Goal: Information Seeking & Learning: Learn about a topic

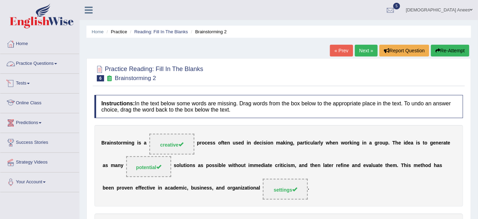
click at [58, 60] on link "Practice Questions" at bounding box center [39, 62] width 79 height 17
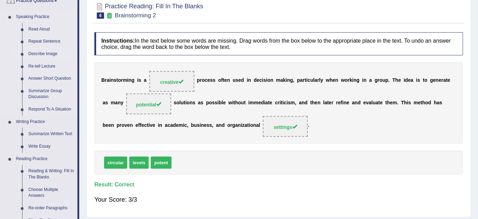
scroll to position [63, 0]
click at [50, 54] on link "Describe Image" at bounding box center [51, 54] width 52 height 12
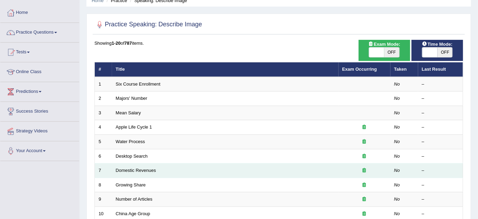
click at [140, 167] on link "Domestic Revenues" at bounding box center [136, 169] width 40 height 5
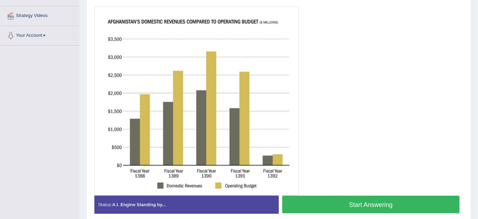
scroll to position [132, 0]
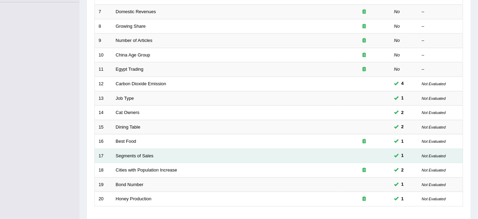
scroll to position [205, 0]
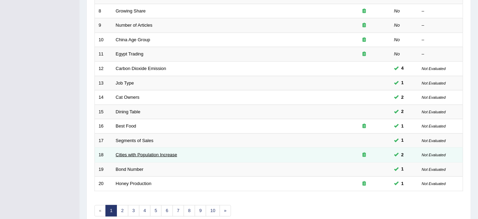
click at [156, 152] on link "Cities with Population Increase" at bounding box center [147, 154] width 62 height 5
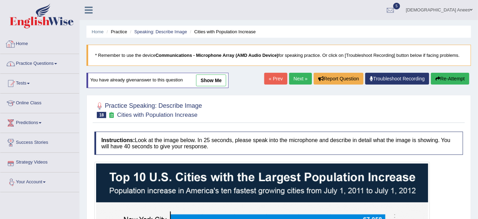
click at [43, 59] on link "Practice Questions" at bounding box center [39, 62] width 79 height 17
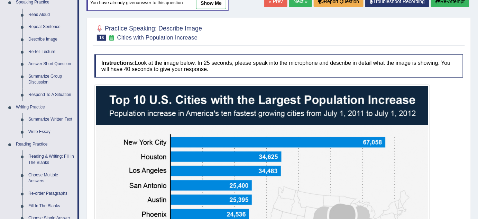
scroll to position [94, 0]
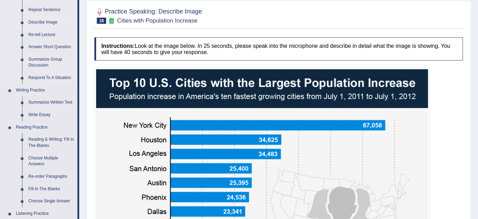
click at [49, 23] on link "Describe Image" at bounding box center [51, 22] width 52 height 12
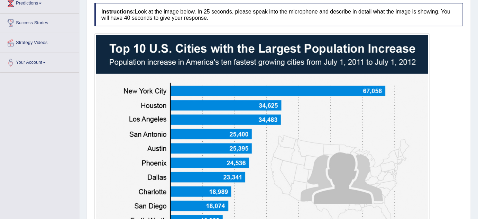
scroll to position [204, 0]
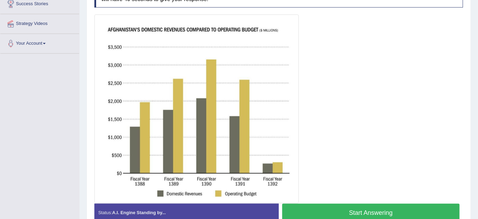
scroll to position [137, 0]
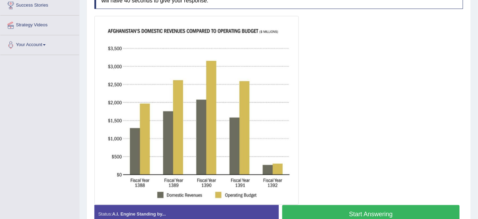
click at [367, 205] on button "Start Answering" at bounding box center [370, 214] width 177 height 18
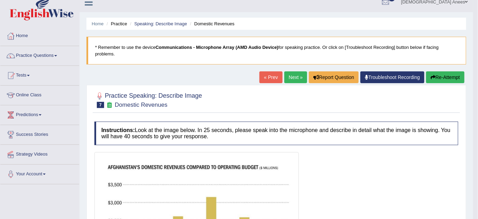
scroll to position [0, 0]
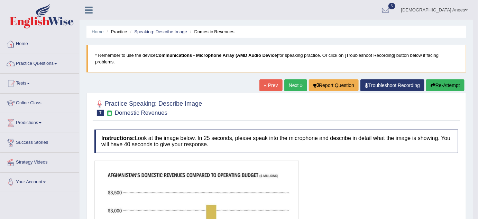
click at [454, 82] on button "Re-Attempt" at bounding box center [445, 85] width 38 height 12
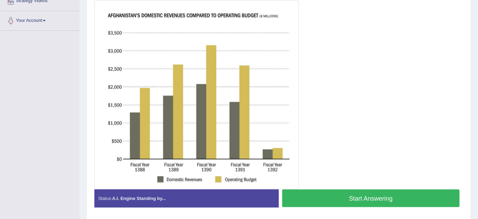
scroll to position [152, 0]
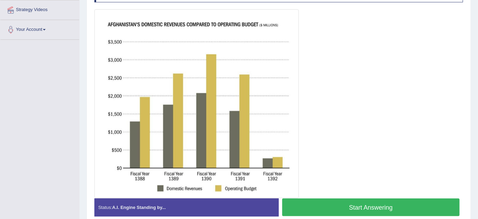
click at [354, 205] on button "Start Answering" at bounding box center [370, 207] width 177 height 18
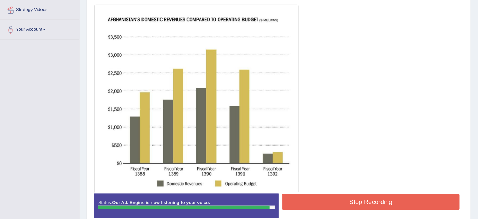
click at [377, 196] on button "Stop Recording" at bounding box center [370, 202] width 177 height 16
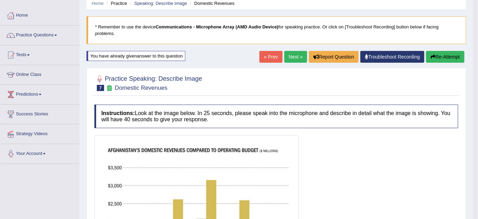
scroll to position [13, 0]
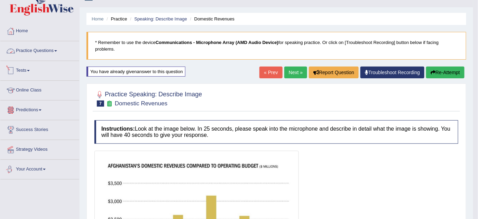
click at [33, 49] on link "Practice Questions" at bounding box center [39, 49] width 79 height 17
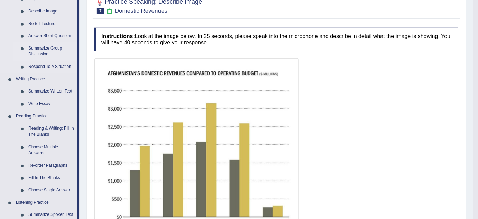
scroll to position [107, 0]
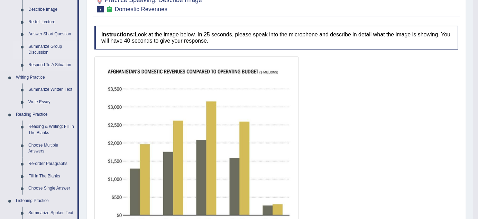
click at [37, 48] on link "Summarize Group Discussion" at bounding box center [51, 49] width 52 height 18
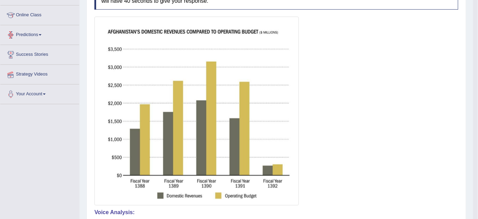
scroll to position [200, 0]
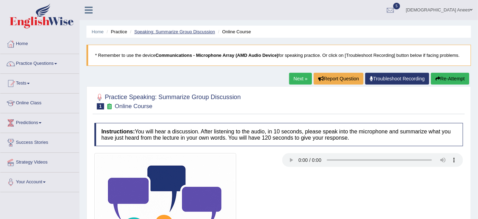
click at [197, 31] on link "Speaking: Summarize Group Discussion" at bounding box center [174, 31] width 81 height 5
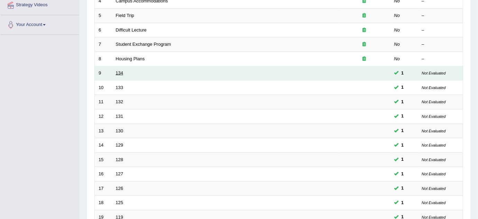
click at [119, 71] on link "134" at bounding box center [120, 72] width 8 height 5
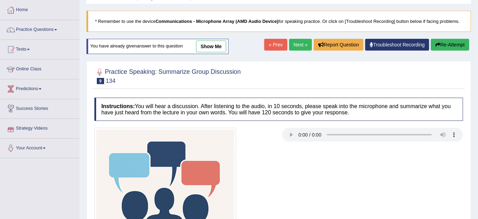
scroll to position [31, 0]
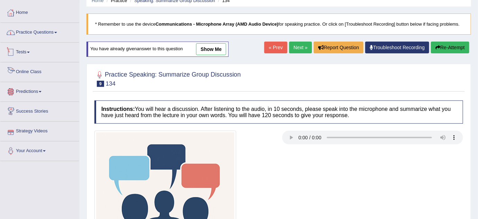
click at [36, 33] on link "Practice Questions" at bounding box center [39, 31] width 79 height 17
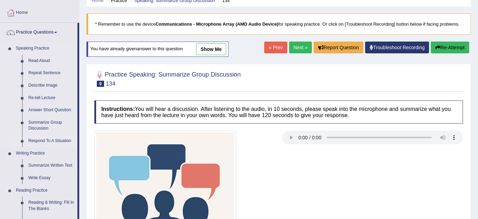
click at [48, 141] on link "Respond To A Situation" at bounding box center [51, 141] width 52 height 12
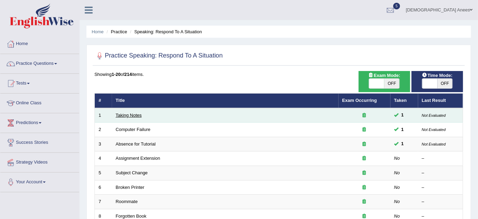
click at [129, 113] on link "Taking Notes" at bounding box center [129, 114] width 26 height 5
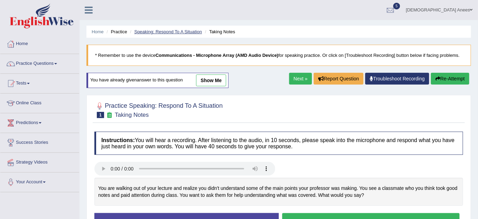
click at [190, 33] on link "Speaking: Respond To A Situation" at bounding box center [168, 31] width 68 height 5
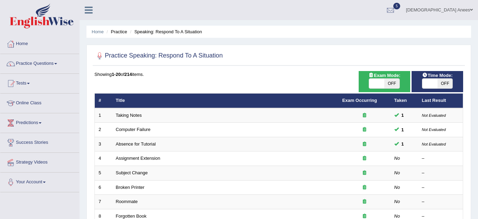
click at [135, 170] on link "Subject Change" at bounding box center [132, 172] width 32 height 5
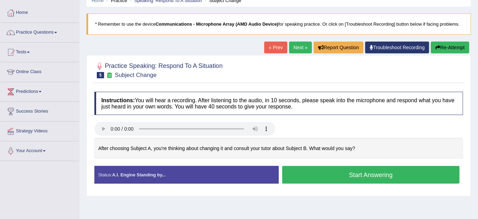
click at [299, 45] on link "Next »" at bounding box center [300, 47] width 23 height 12
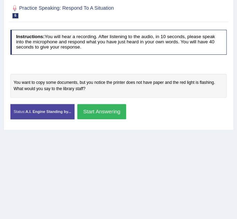
scroll to position [63, 0]
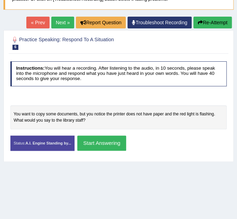
click at [63, 24] on link "Next »" at bounding box center [62, 23] width 23 height 12
